Goal: Transaction & Acquisition: Purchase product/service

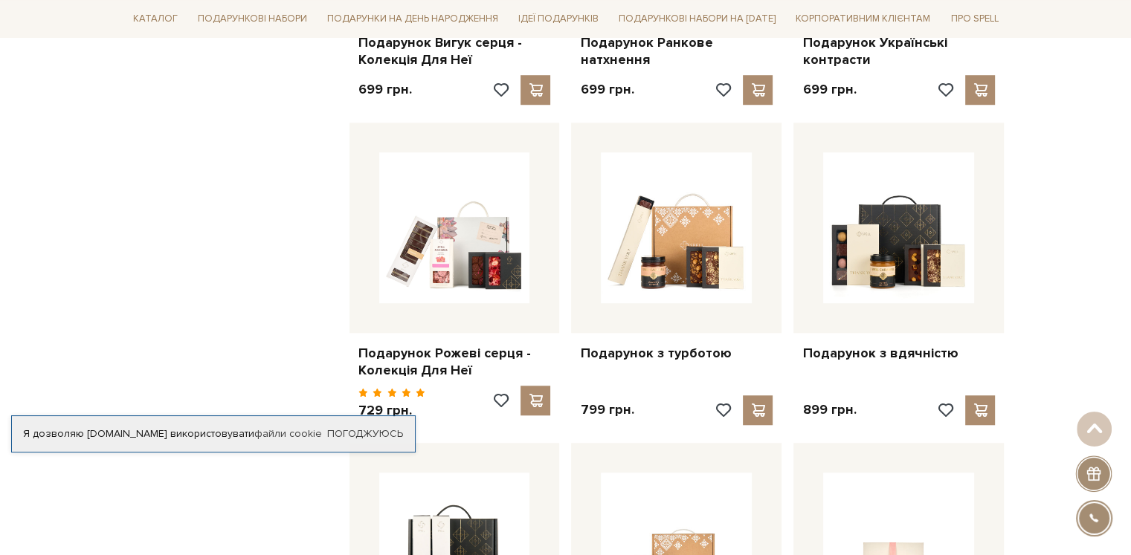
scroll to position [1338, 0]
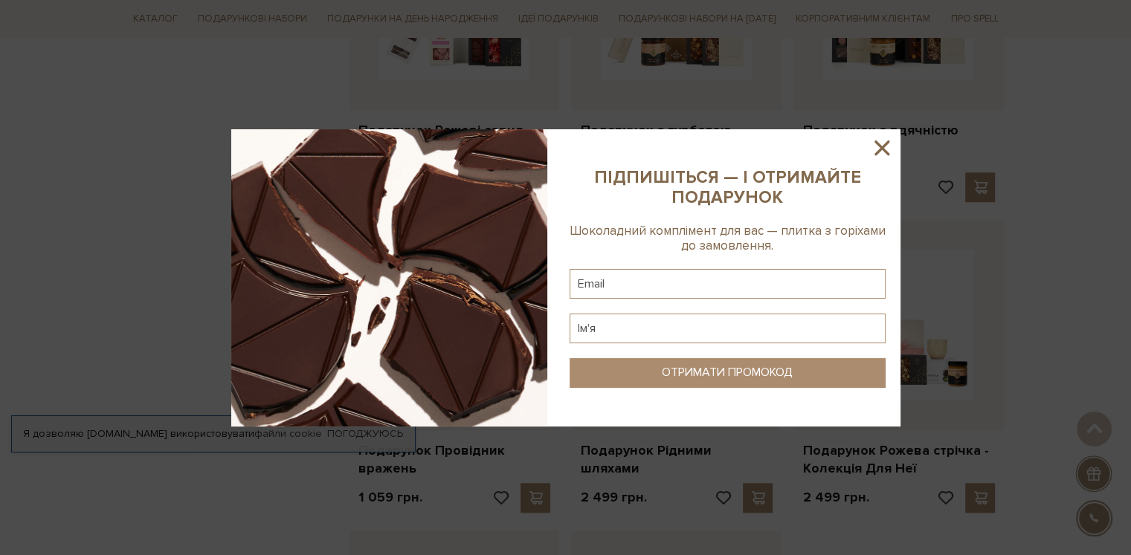
drag, startPoint x: 880, startPoint y: 148, endPoint x: 944, endPoint y: 158, distance: 64.7
click at [879, 148] on icon at bounding box center [881, 147] width 25 height 25
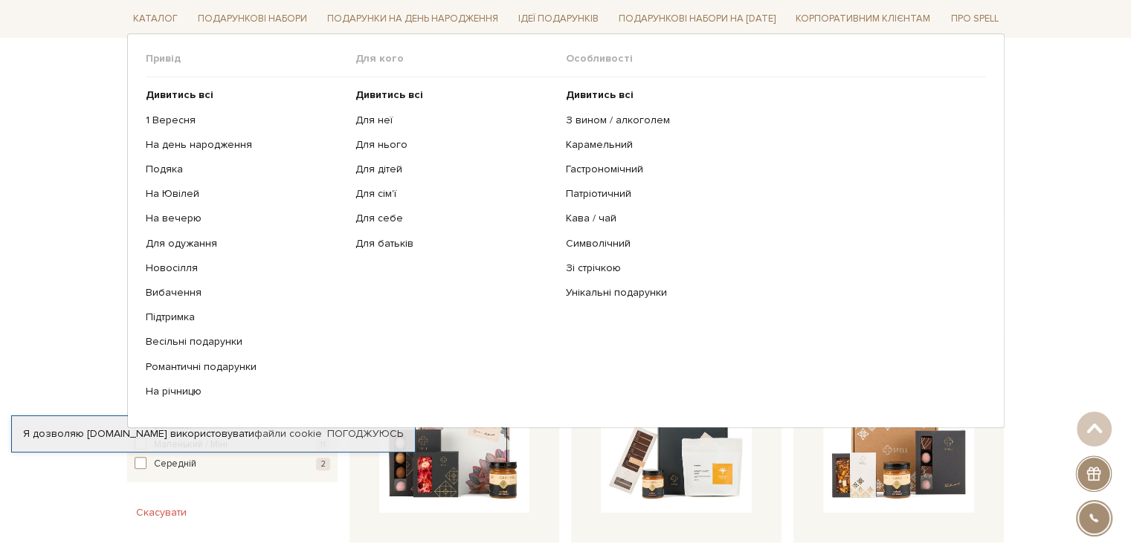
scroll to position [520, 0]
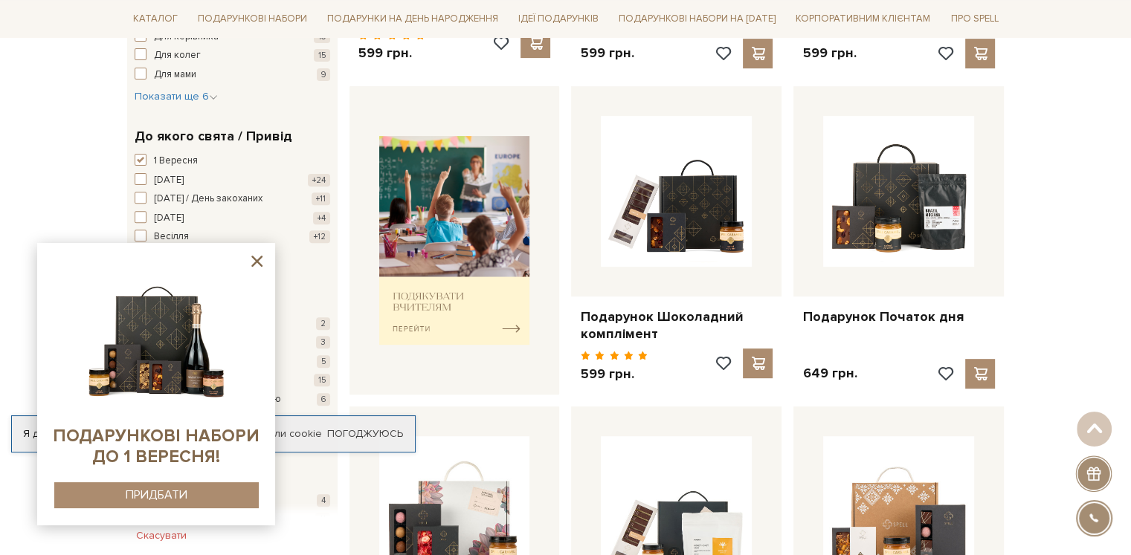
click at [256, 257] on icon at bounding box center [257, 261] width 19 height 19
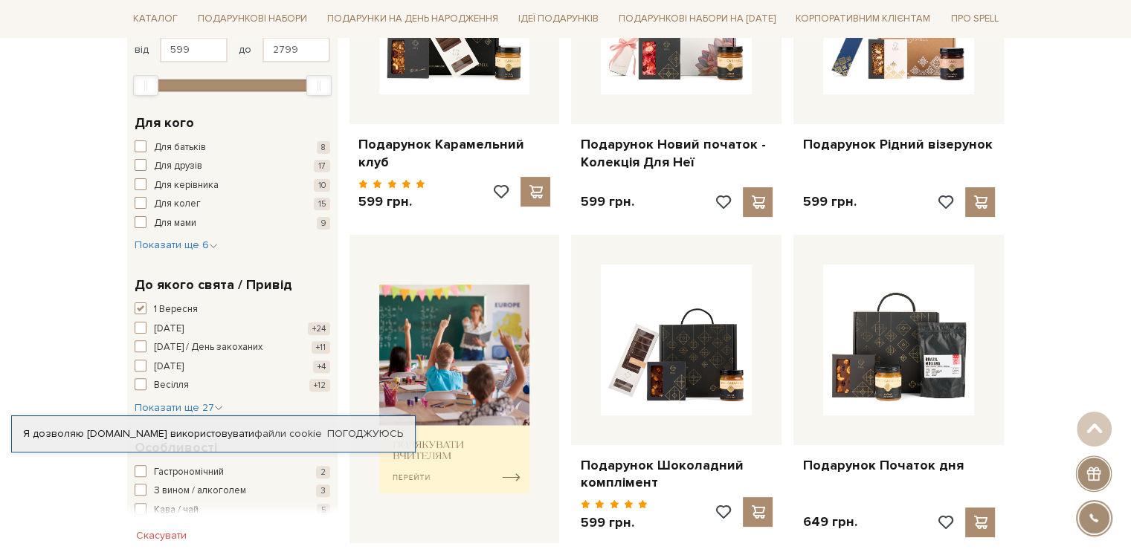
scroll to position [0, 0]
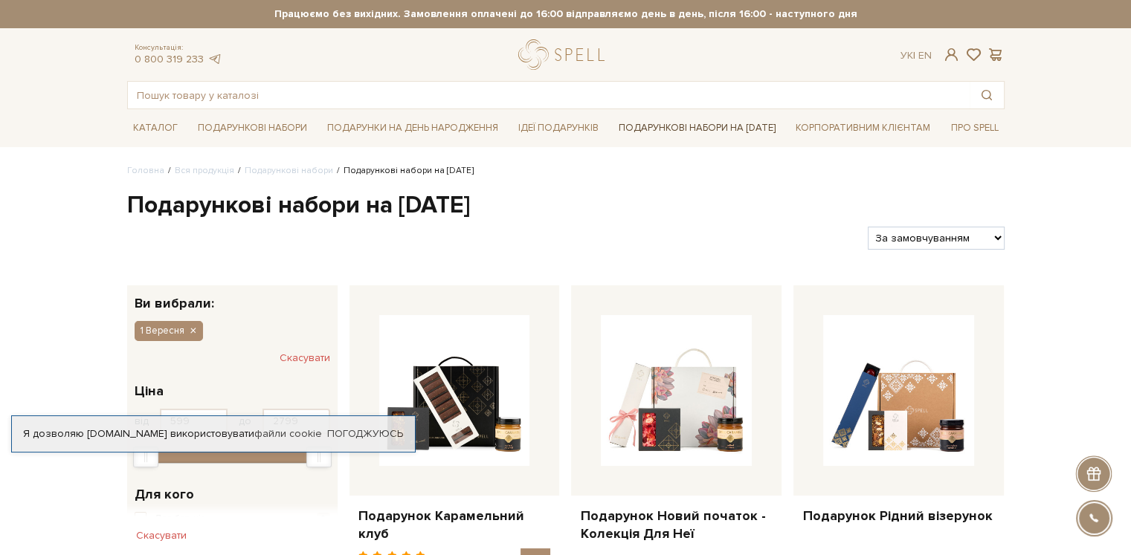
click at [662, 127] on link "Подарункові набори на [DATE]" at bounding box center [697, 127] width 169 height 25
click at [364, 433] on link "Погоджуюсь" at bounding box center [365, 433] width 76 height 13
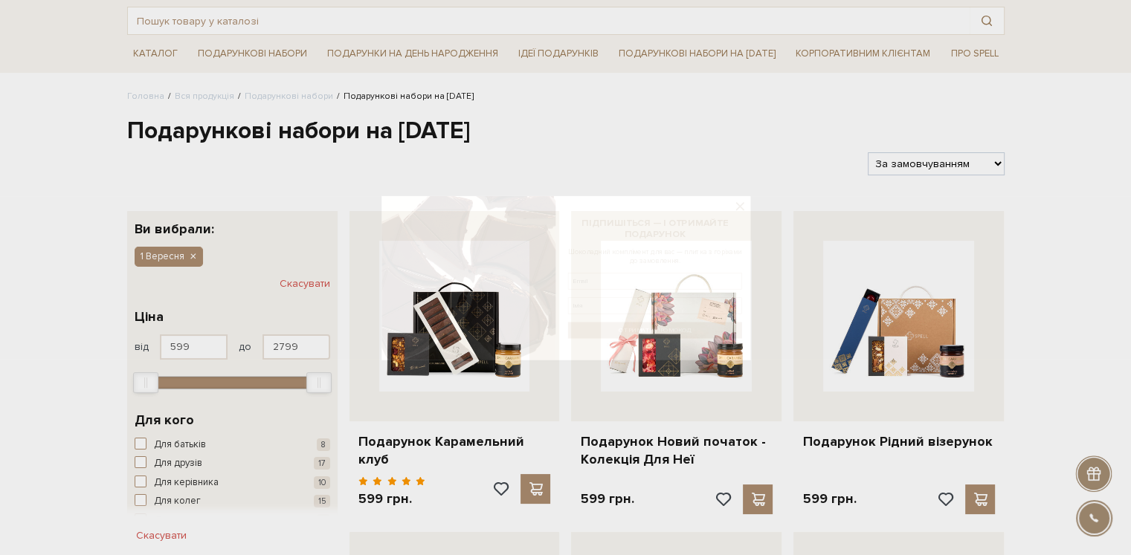
scroll to position [223, 0]
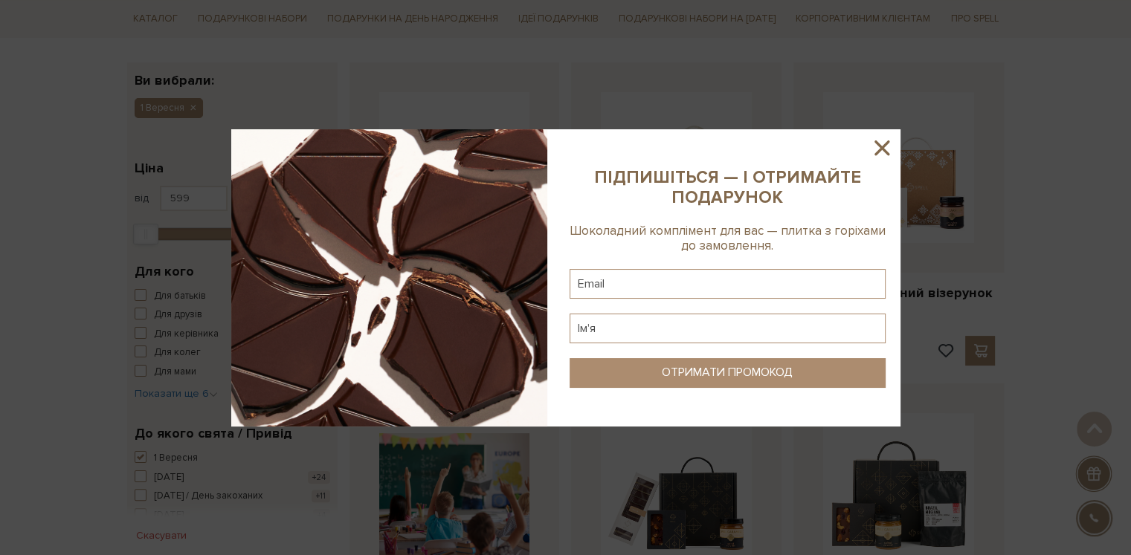
click at [882, 140] on icon at bounding box center [881, 147] width 25 height 25
